Goal: Task Accomplishment & Management: Use online tool/utility

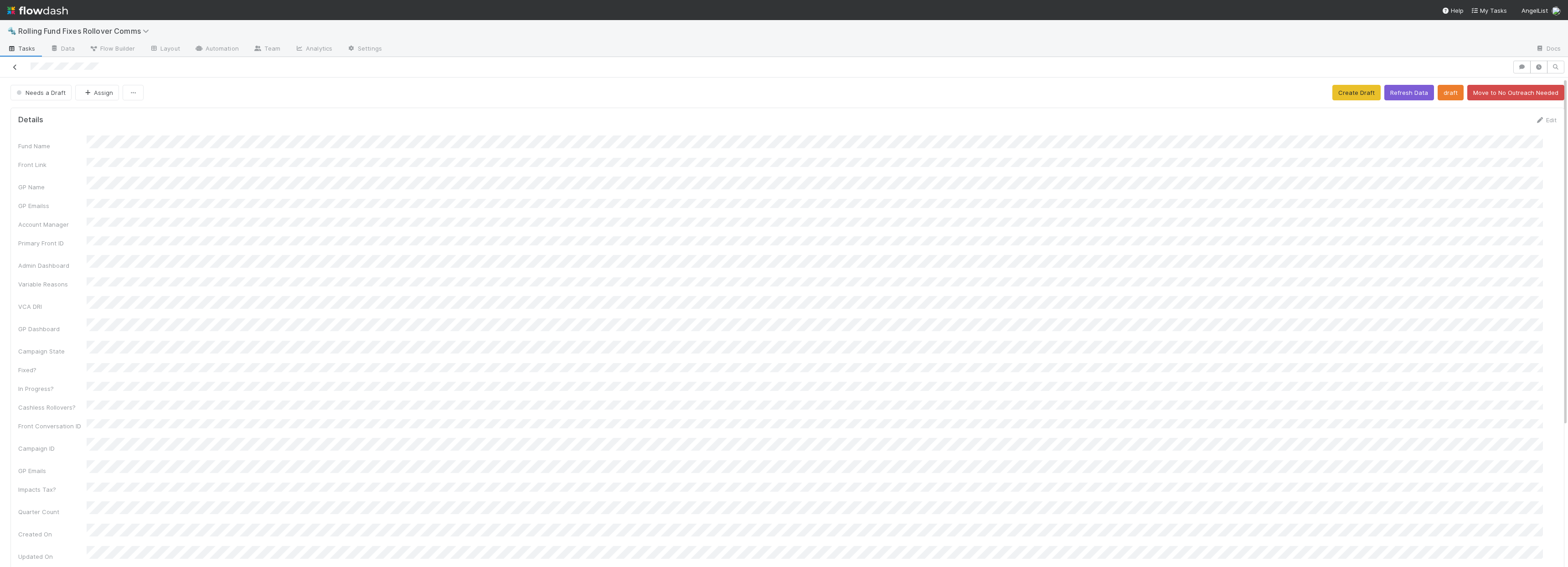
click at [12, 69] on icon at bounding box center [14, 67] width 9 height 6
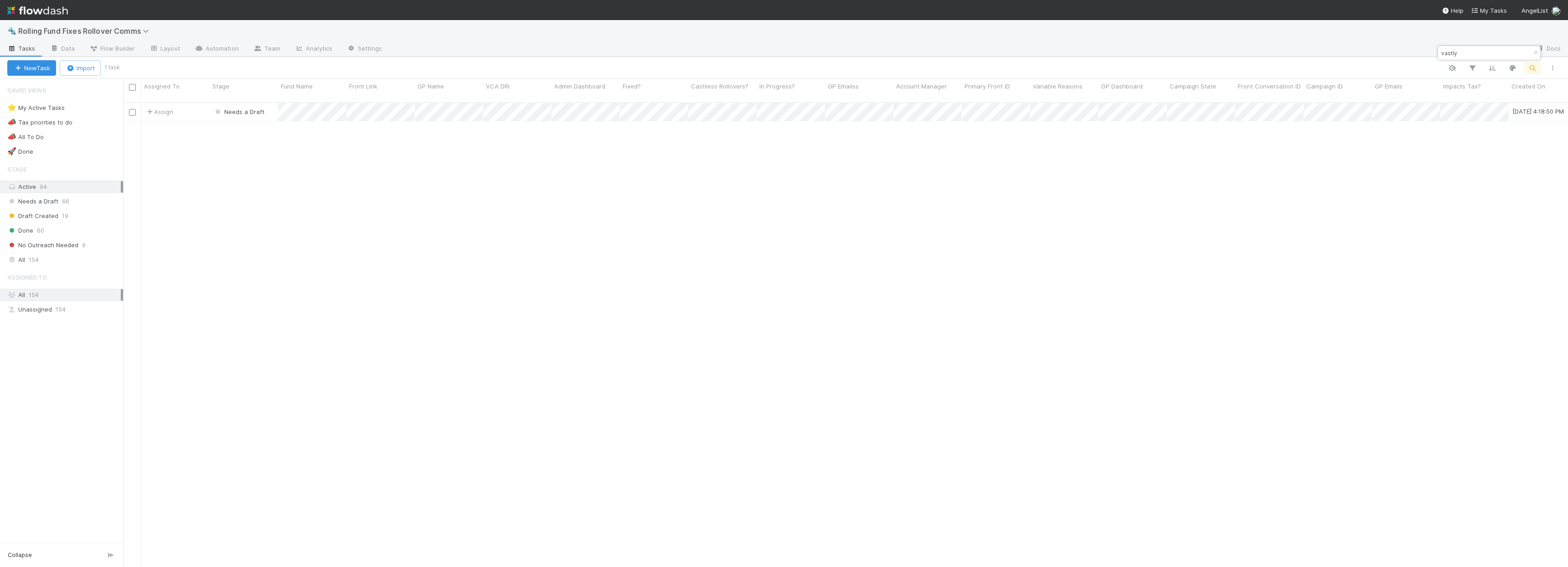
scroll to position [465, 1438]
click at [1475, 54] on input "vastly" at bounding box center [1485, 53] width 91 height 11
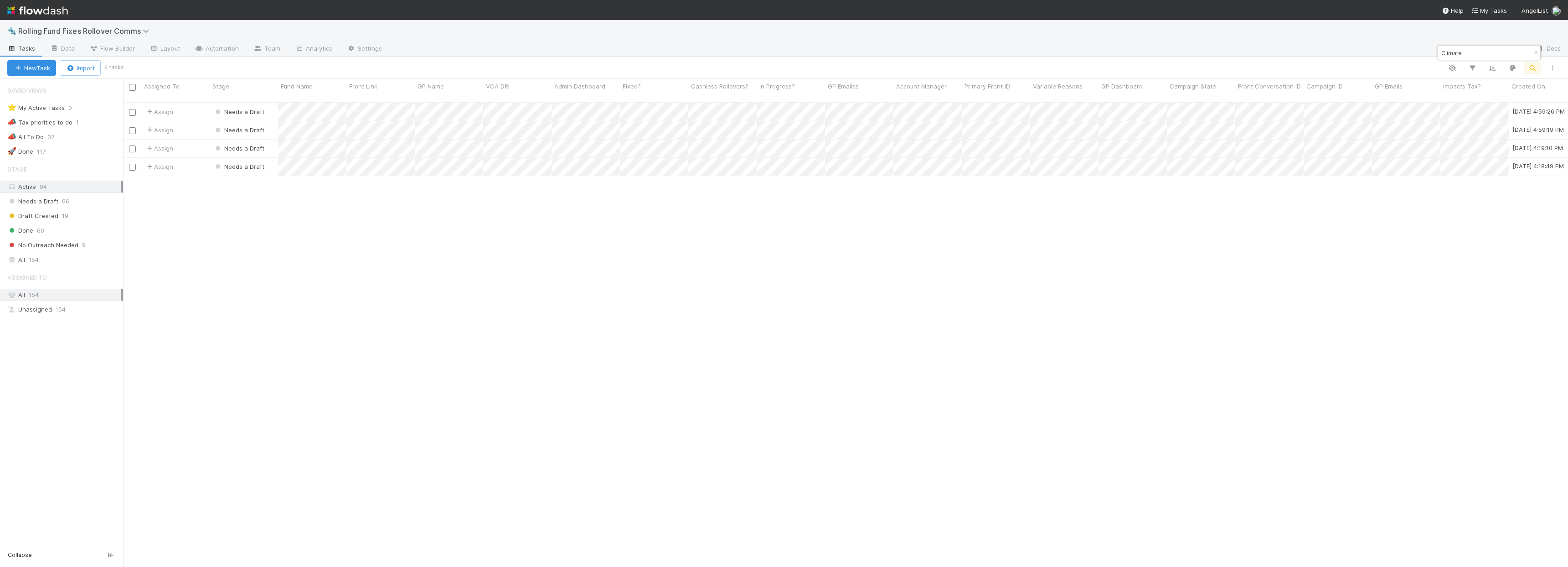
type input "Climate"
click at [204, 158] on div "Assign" at bounding box center [175, 167] width 68 height 18
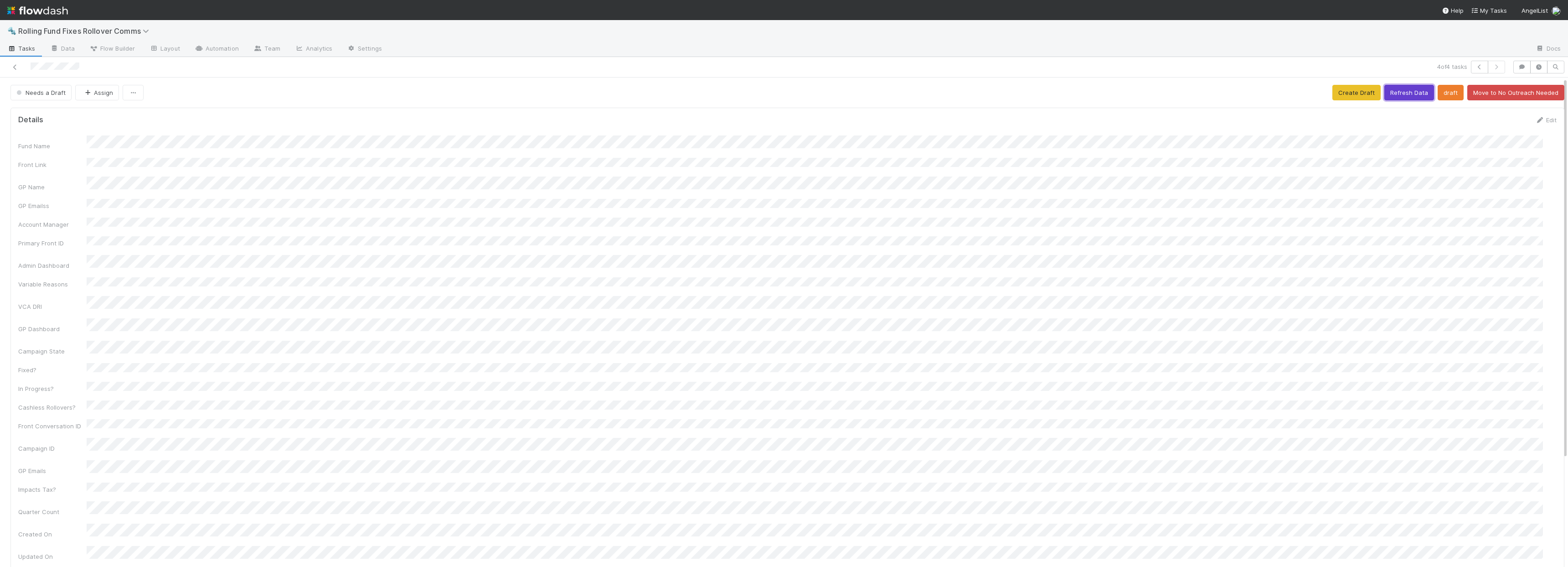
click at [1391, 87] on button "Refresh Data" at bounding box center [1409, 92] width 50 height 16
